Goal: Transaction & Acquisition: Purchase product/service

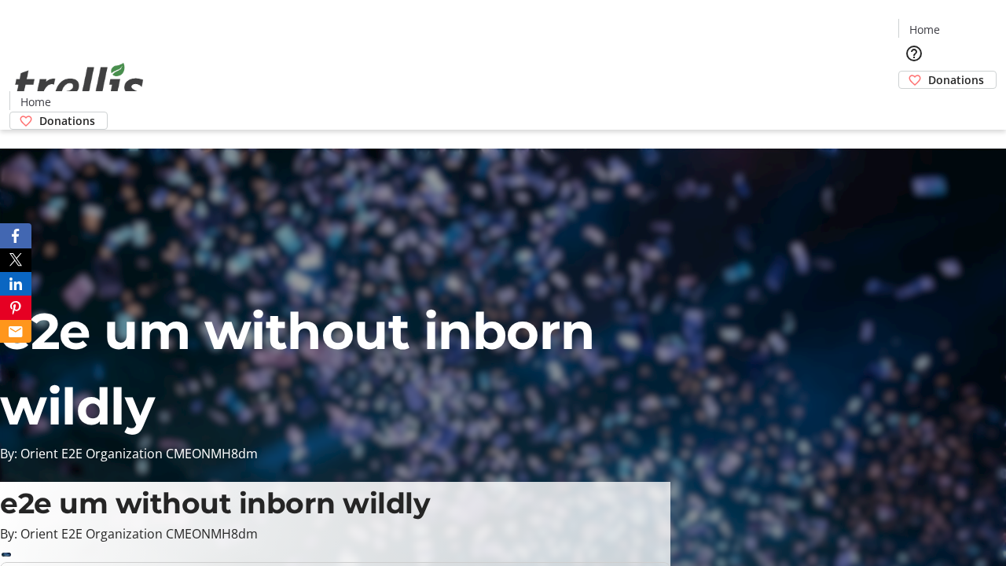
click at [928, 72] on span "Donations" at bounding box center [956, 80] width 56 height 17
